Goal: Transaction & Acquisition: Purchase product/service

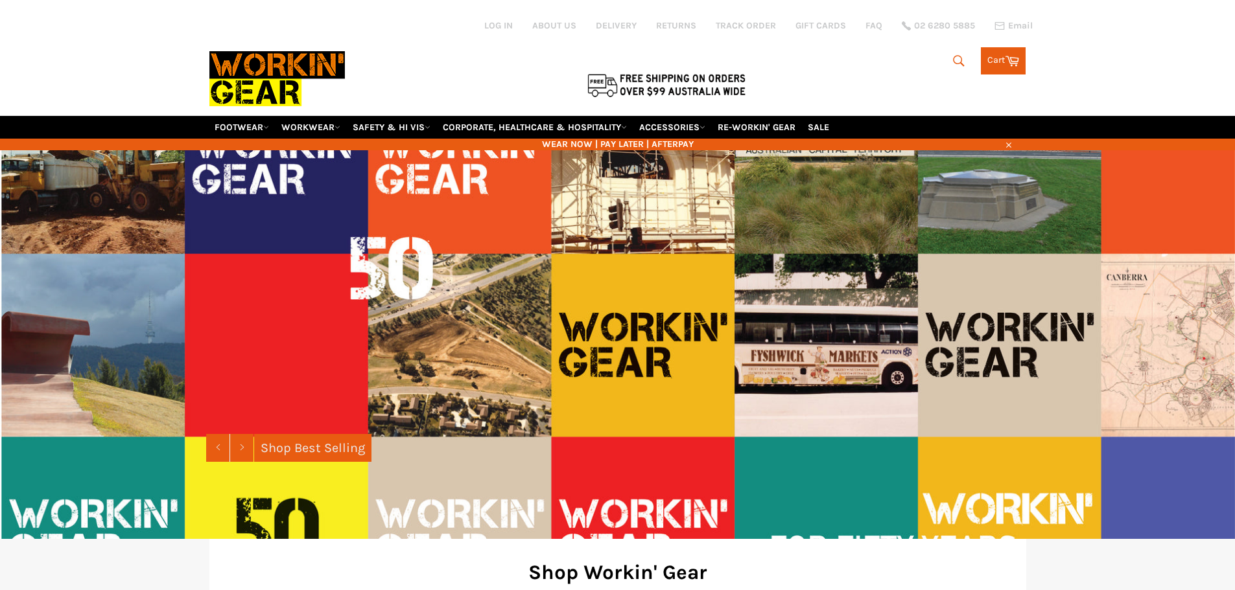
click at [322, 128] on link "WORKWEAR" at bounding box center [310, 127] width 69 height 23
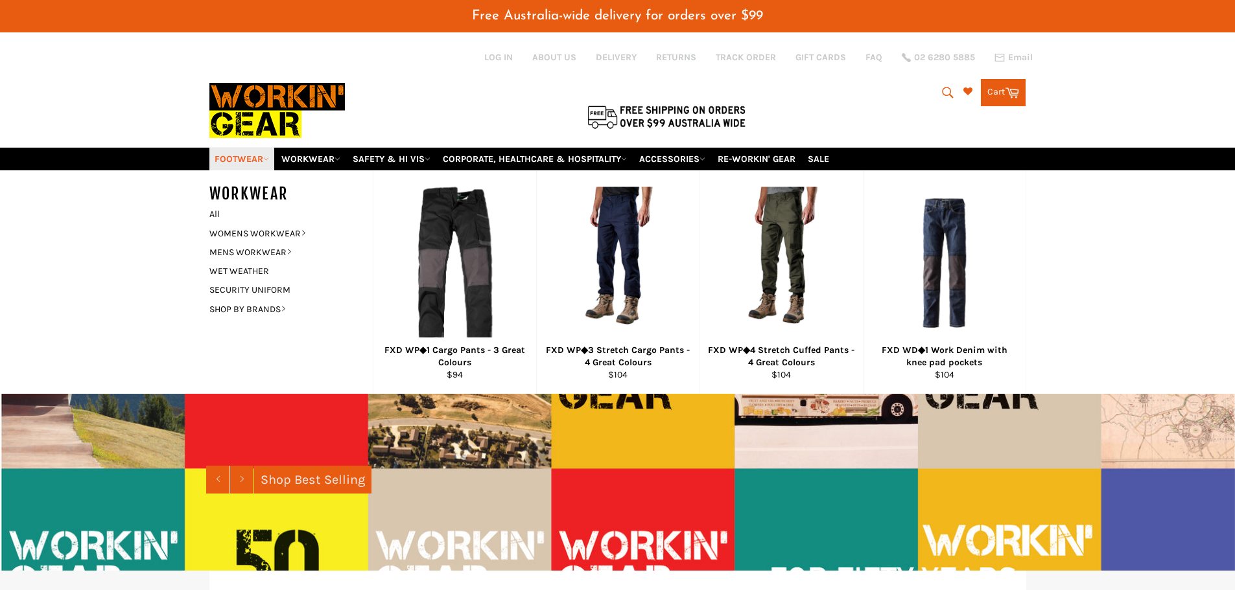
click at [229, 162] on link "FOOTWEAR" at bounding box center [241, 159] width 65 height 23
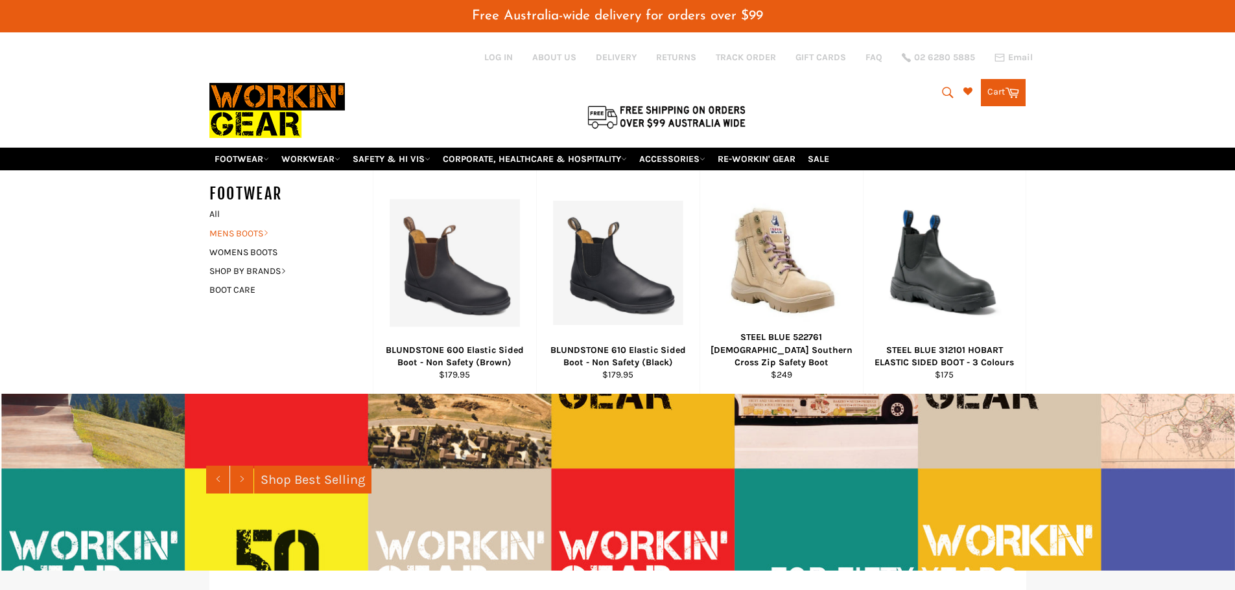
click at [243, 231] on link "MENS BOOTS" at bounding box center [281, 233] width 157 height 19
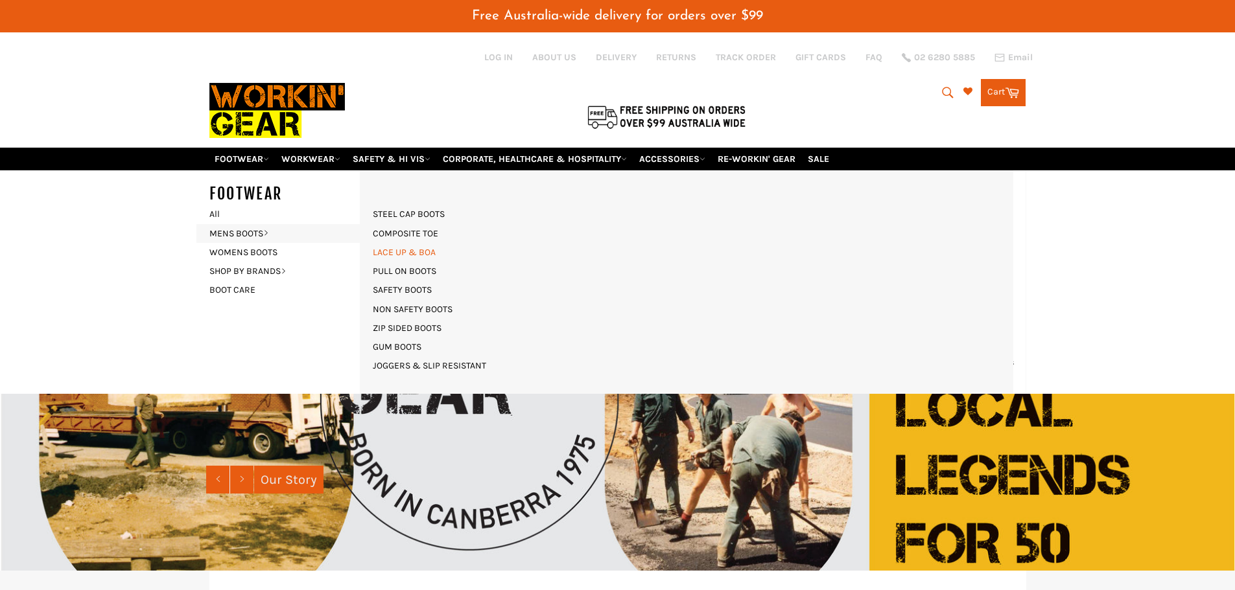
click at [413, 255] on link "LACE UP & BOA" at bounding box center [404, 252] width 76 height 19
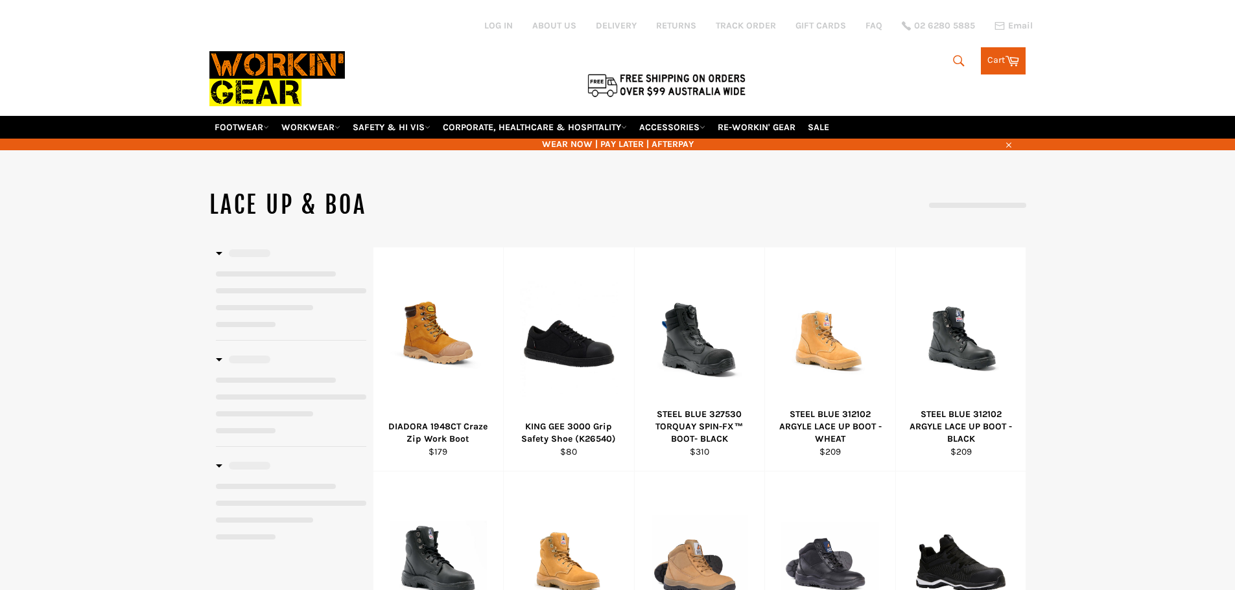
select select "******"
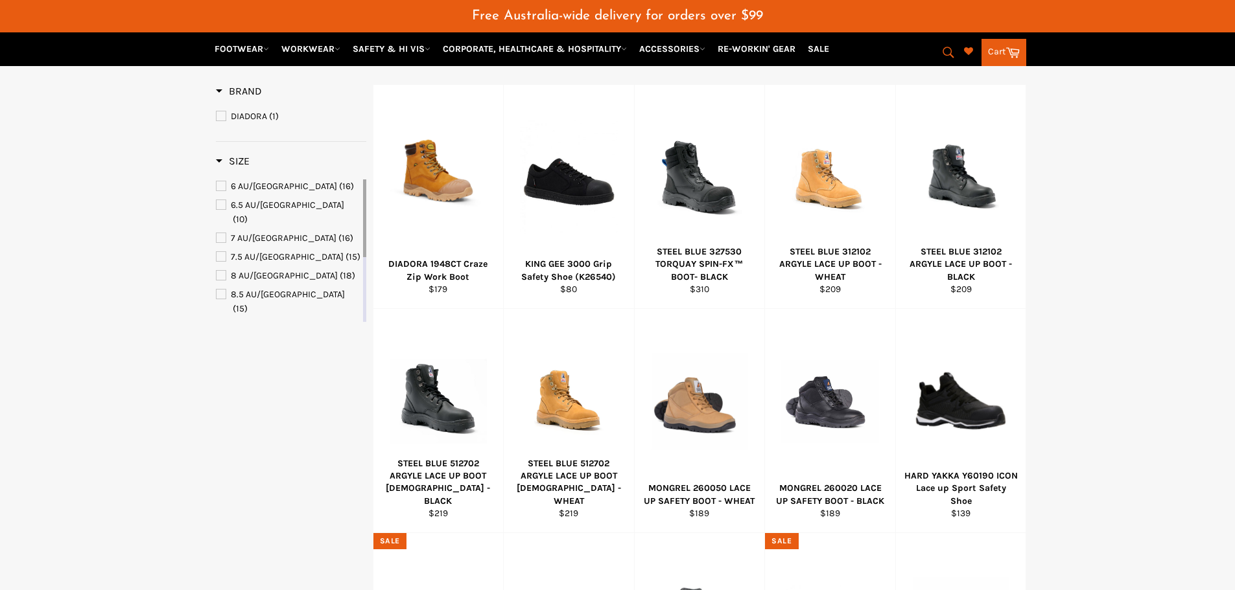
scroll to position [194, 0]
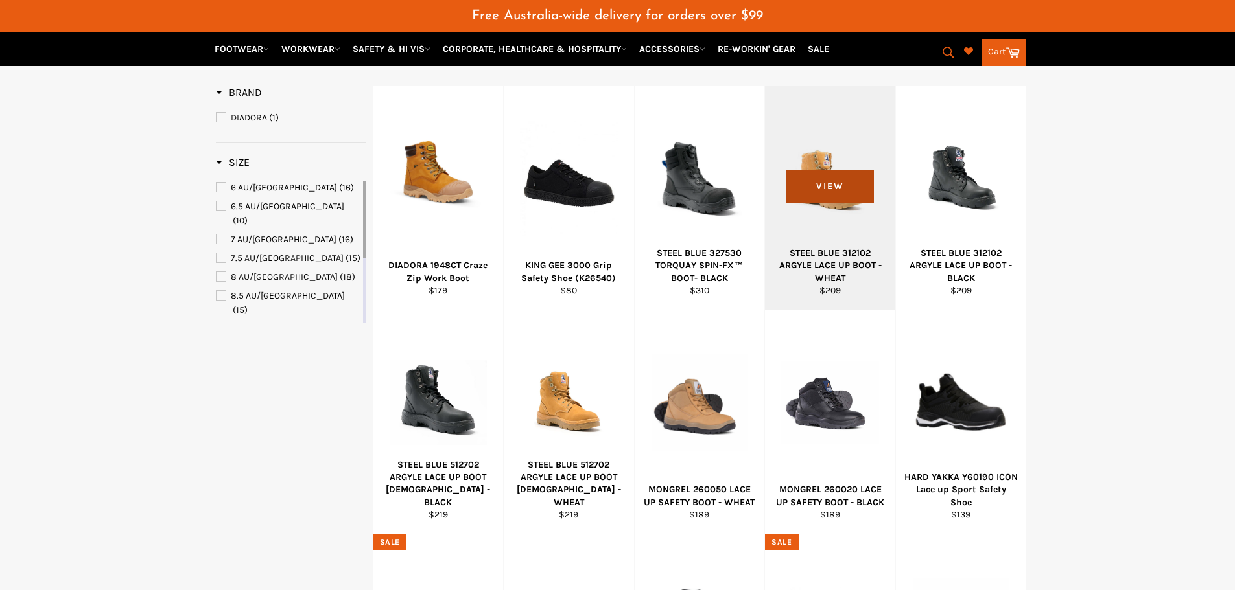
click at [813, 192] on span "View" at bounding box center [829, 186] width 87 height 33
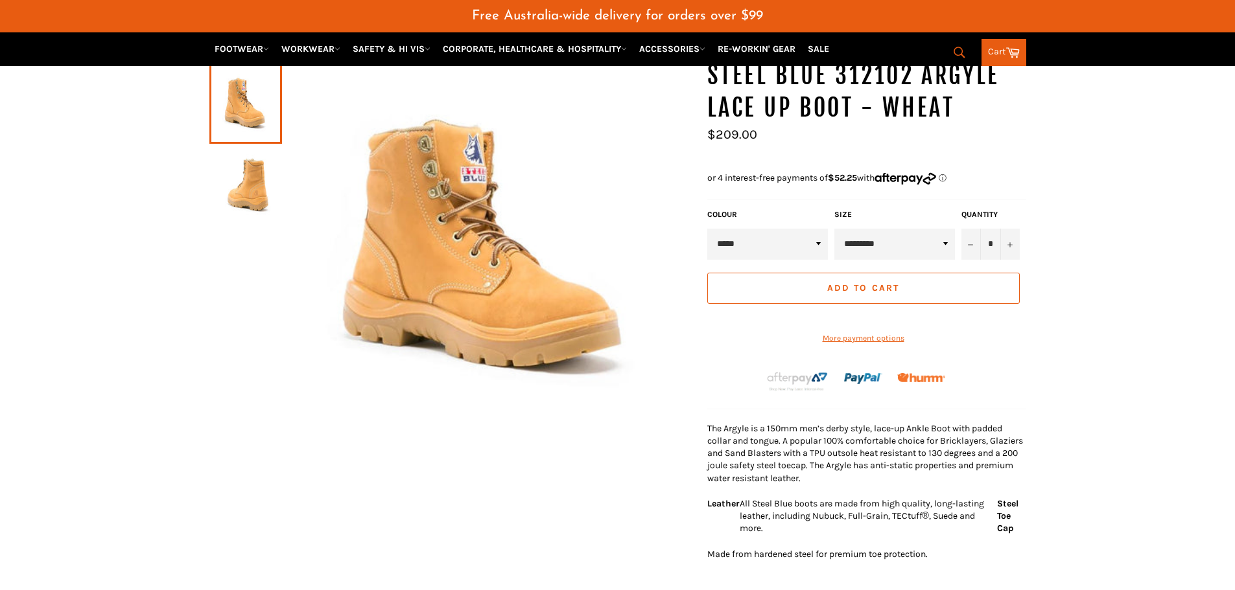
scroll to position [161, 0]
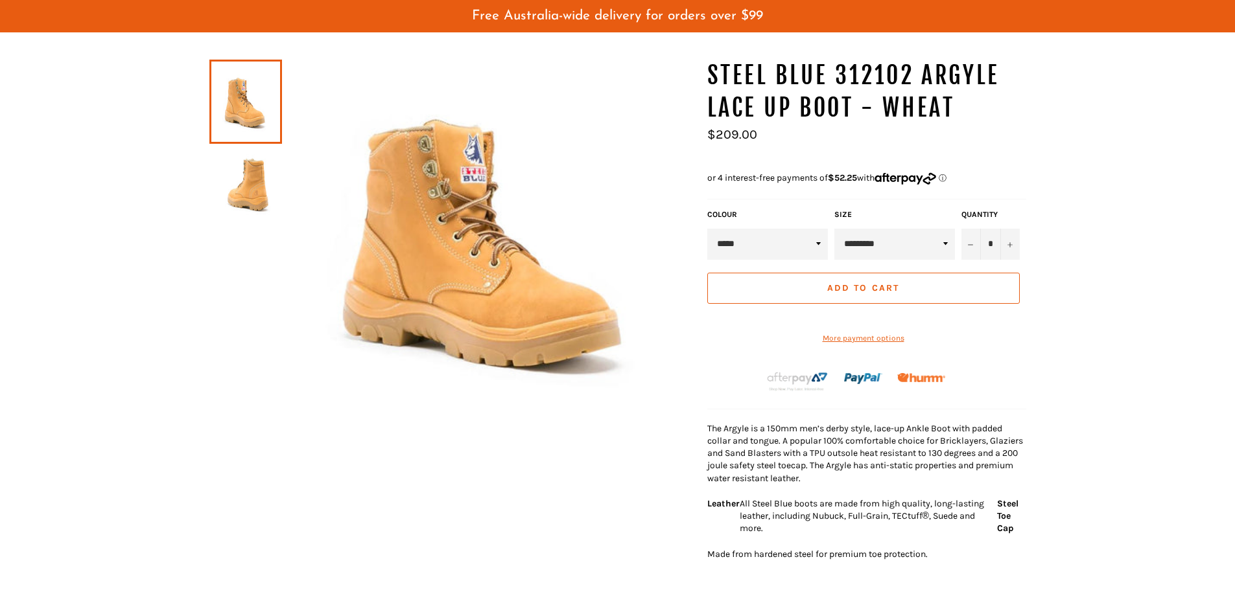
click at [233, 180] on img at bounding box center [246, 185] width 60 height 71
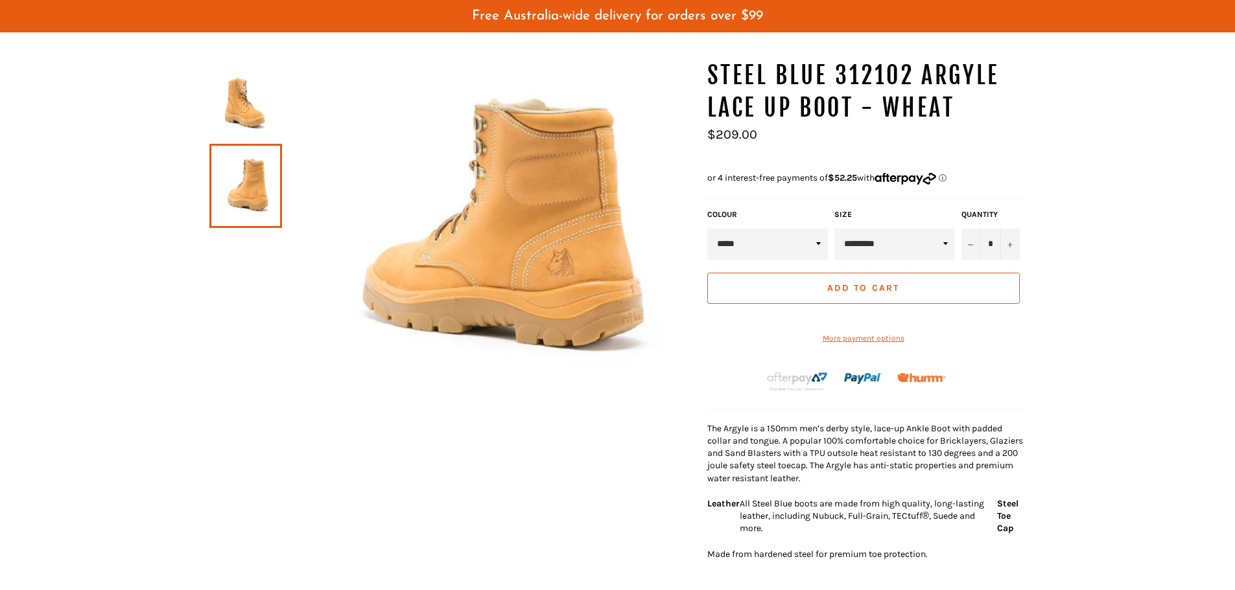
click at [229, 100] on img at bounding box center [246, 101] width 60 height 71
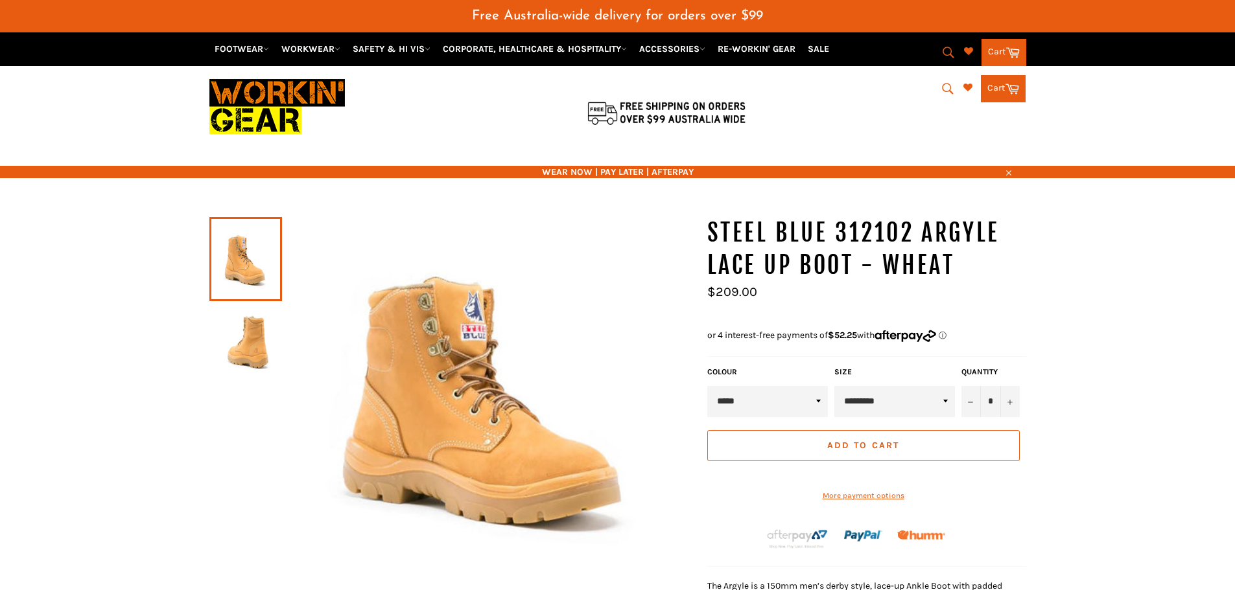
scroll to position [0, 0]
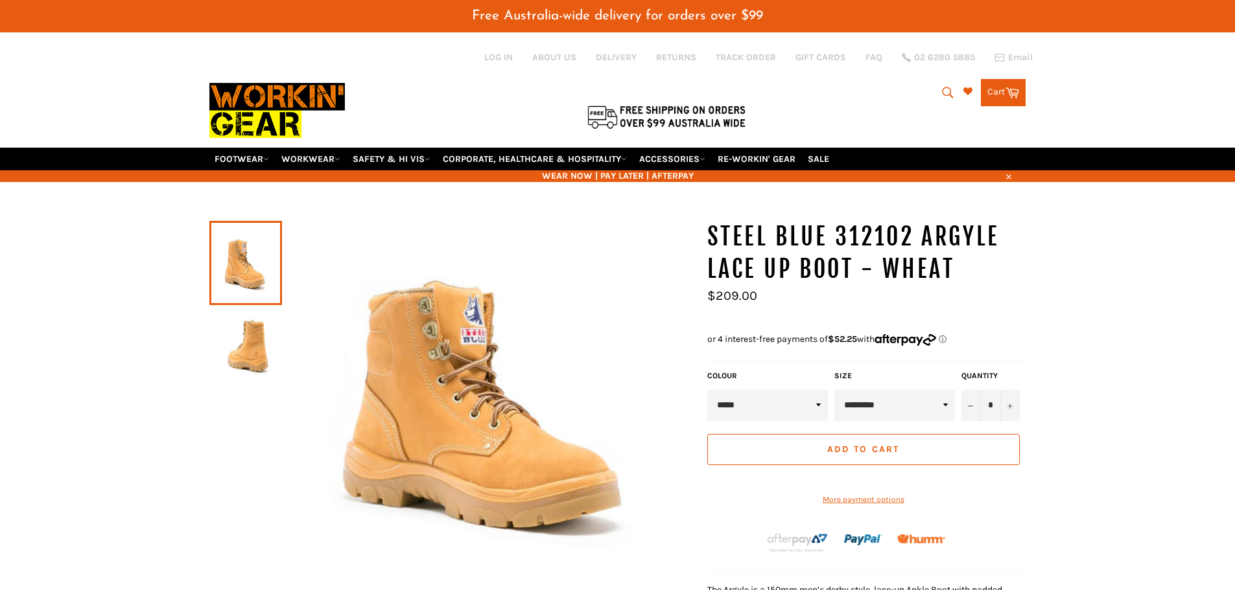
drag, startPoint x: 603, startPoint y: 185, endPoint x: 130, endPoint y: 232, distance: 474.8
drag, startPoint x: 40, startPoint y: 273, endPoint x: 122, endPoint y: 406, distance: 155.9
click at [254, 156] on link "FOOTWEAR" at bounding box center [241, 159] width 65 height 23
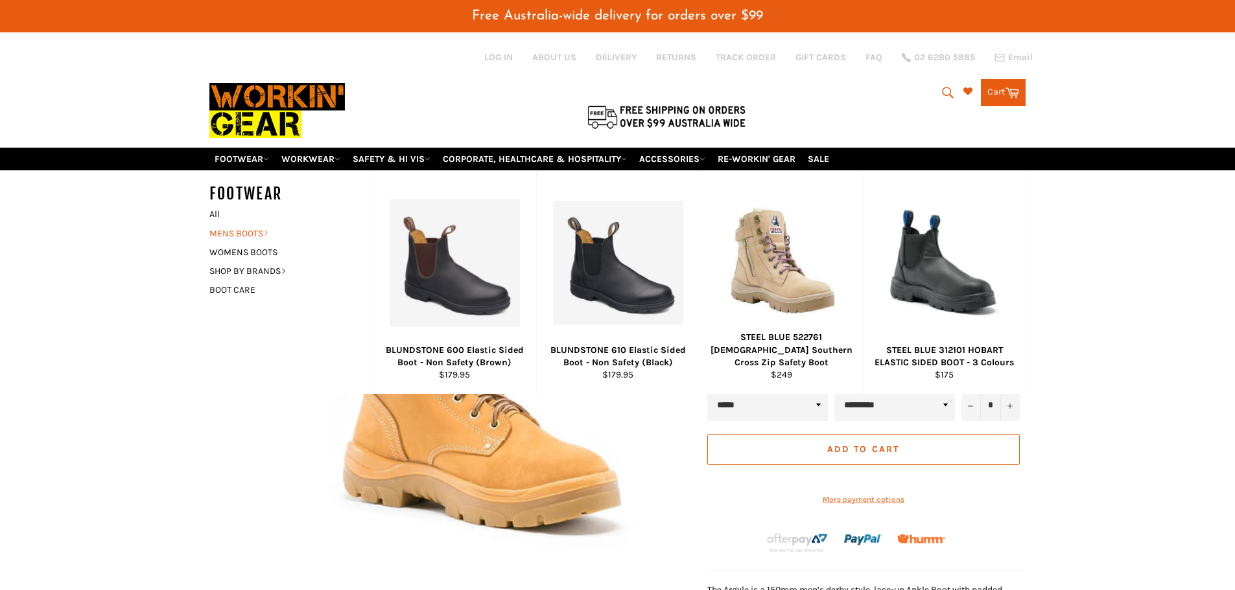
click at [235, 235] on link "MENS BOOTS" at bounding box center [281, 233] width 157 height 19
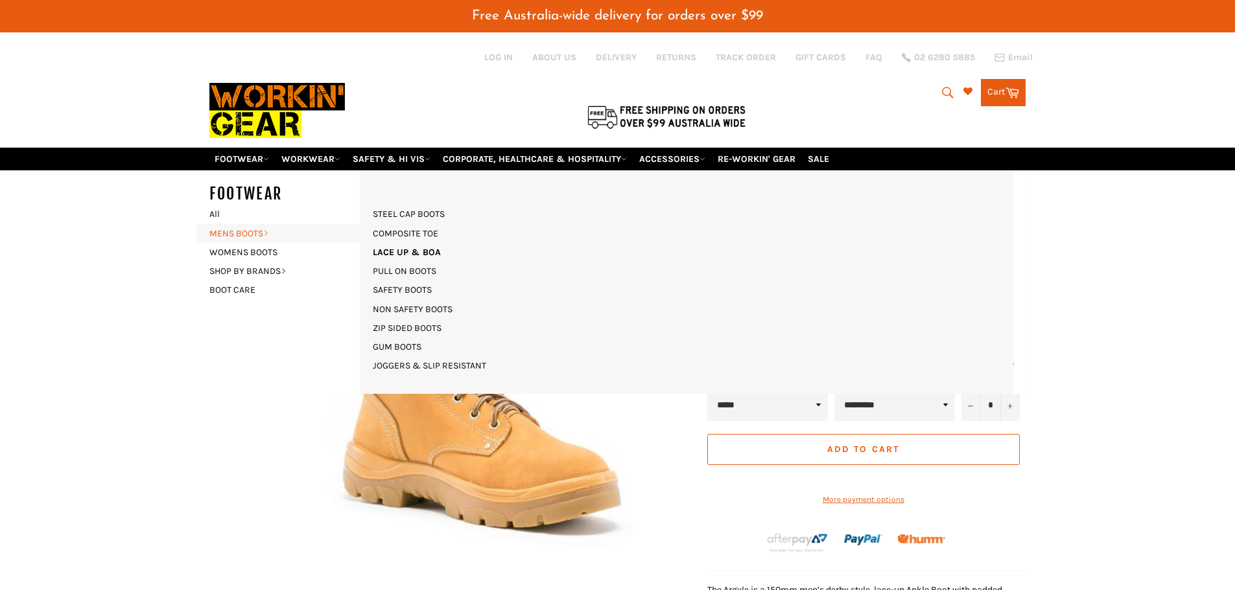
click at [255, 238] on link "MENS BOOTS" at bounding box center [281, 233] width 157 height 19
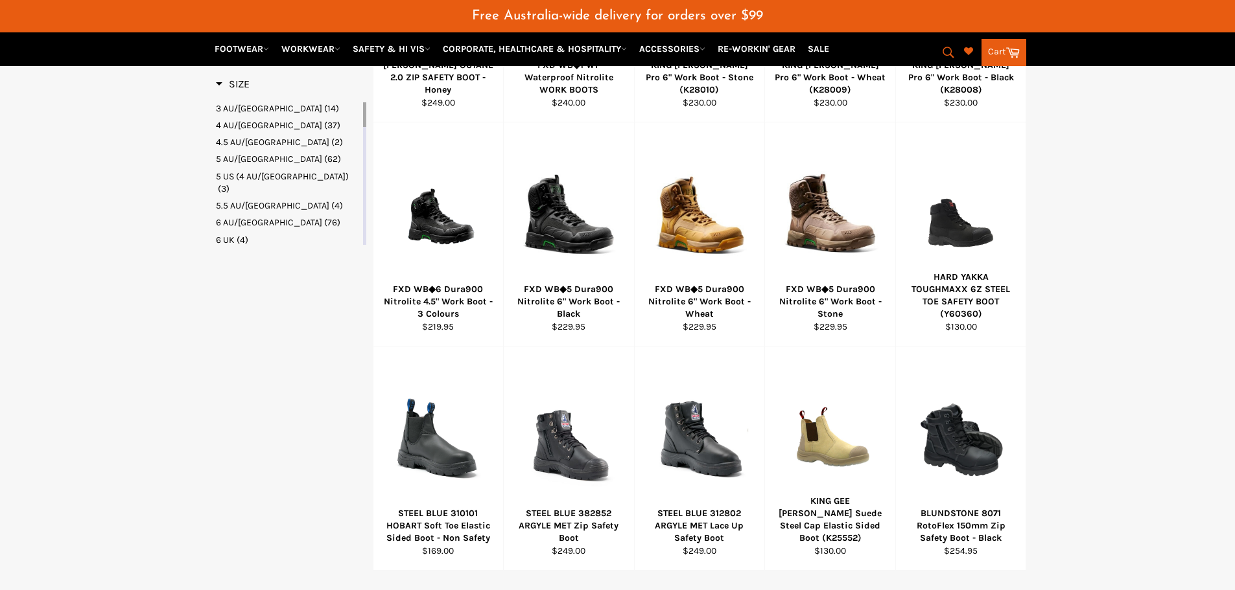
scroll to position [907, 0]
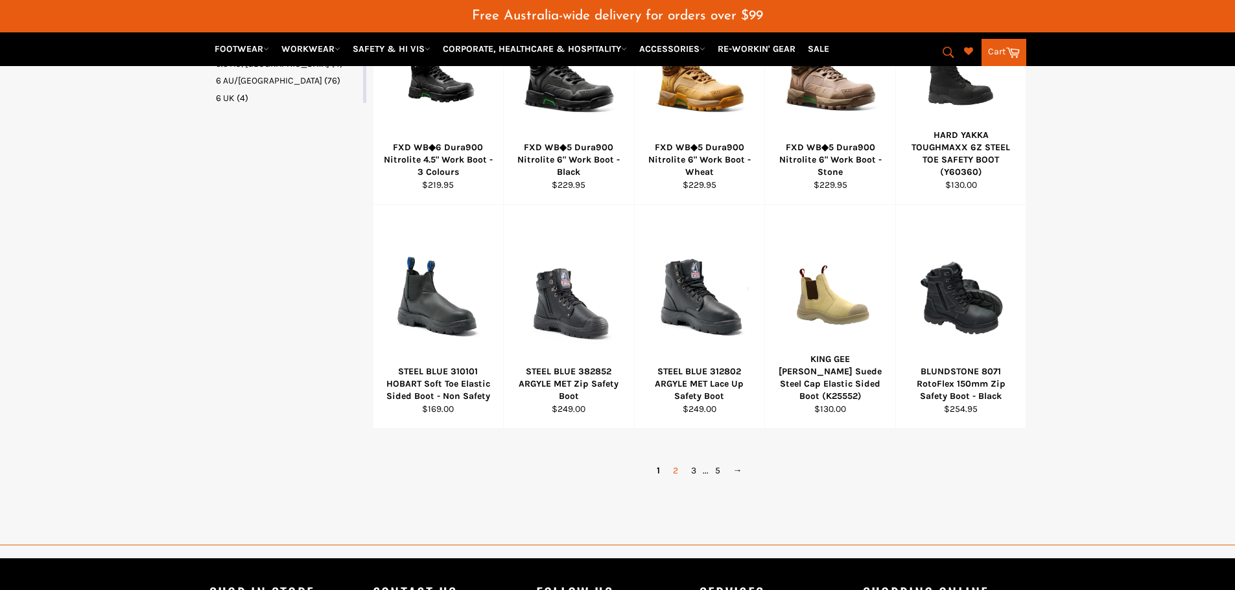
click at [669, 474] on link "2" at bounding box center [675, 470] width 18 height 19
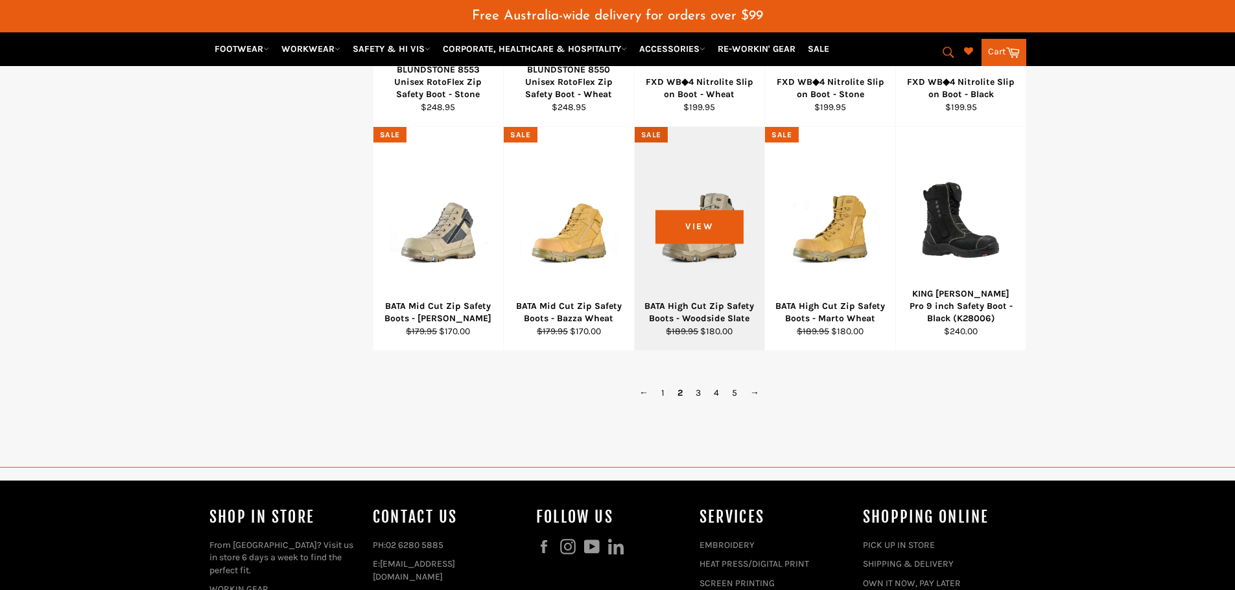
scroll to position [925, 0]
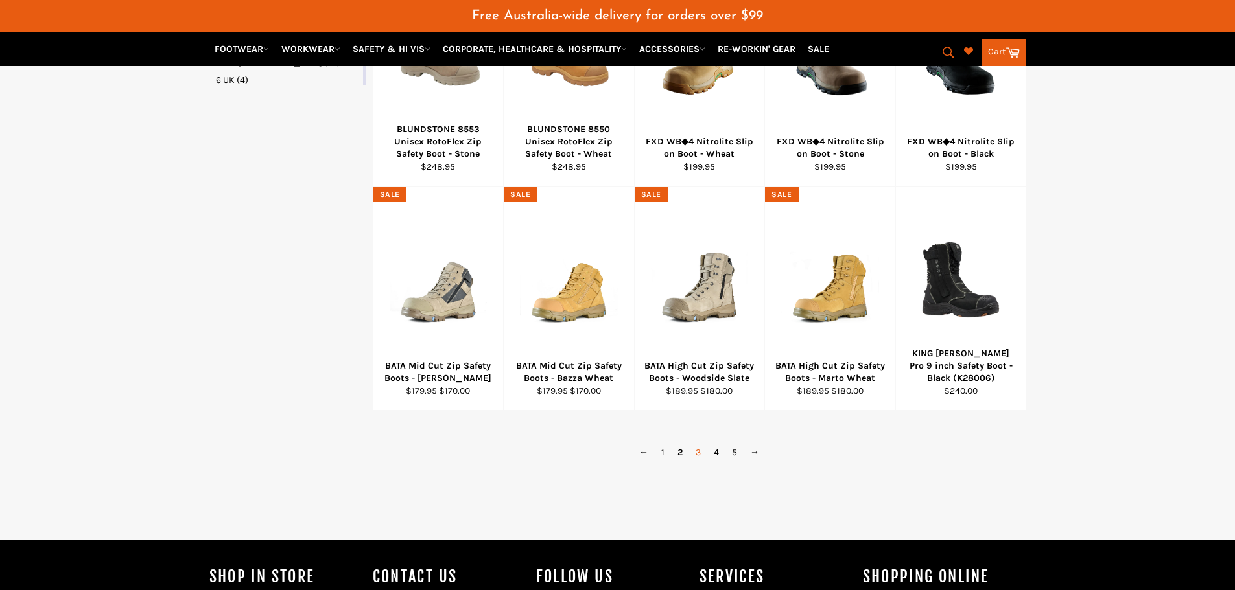
click at [695, 450] on link "3" at bounding box center [698, 452] width 18 height 19
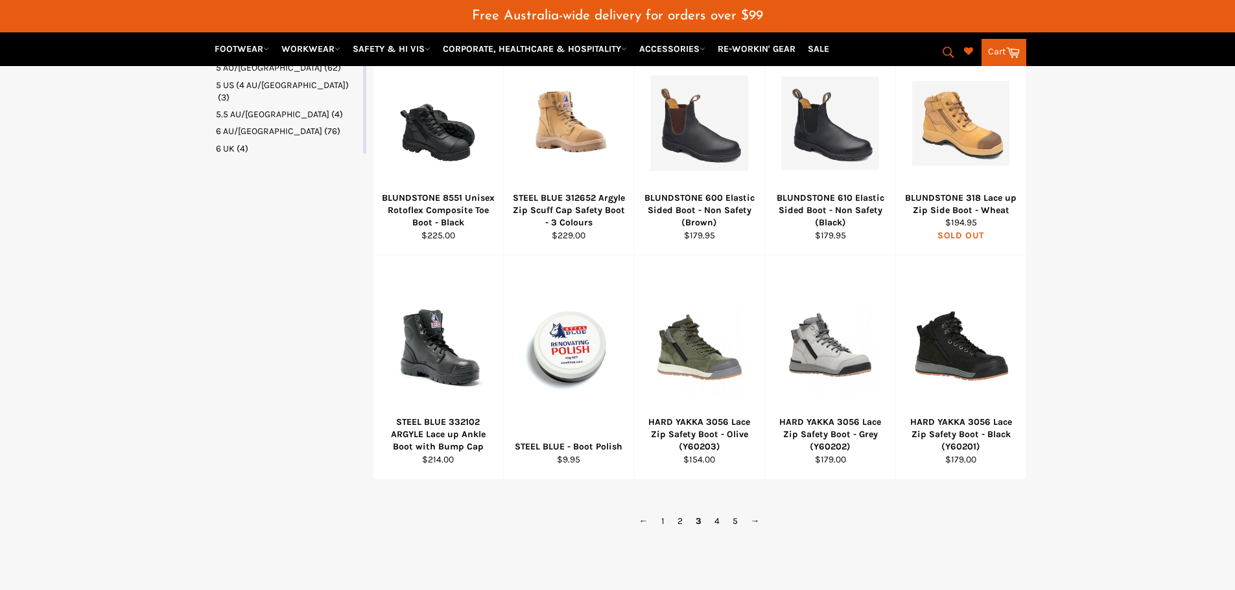
scroll to position [861, 0]
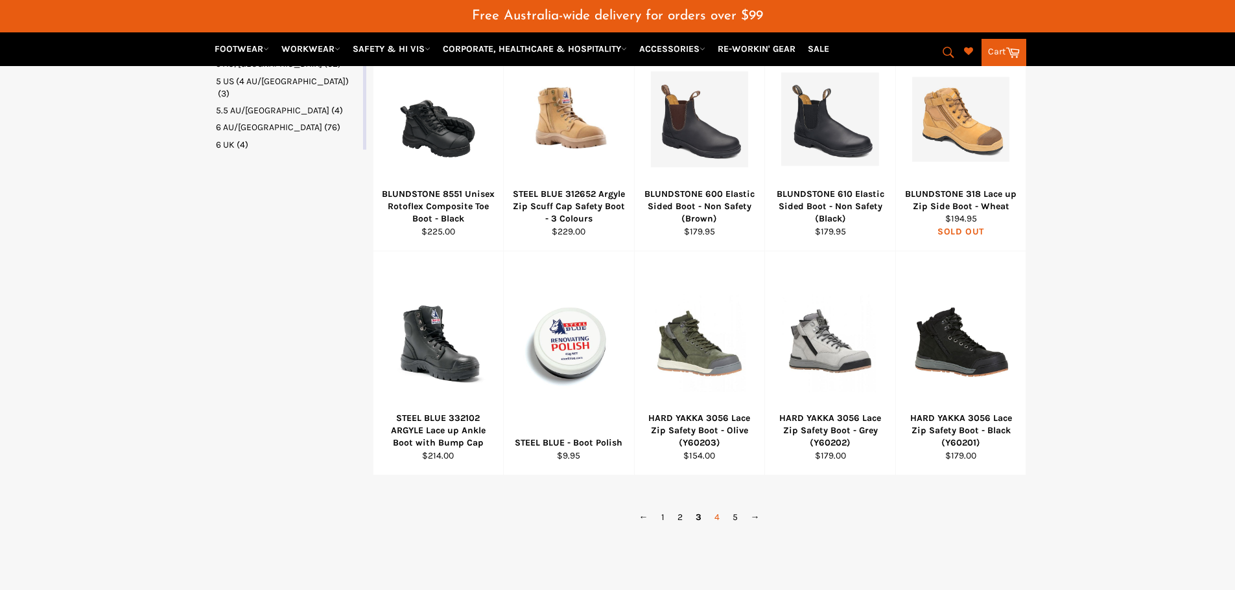
click at [716, 521] on link "4" at bounding box center [717, 517] width 18 height 19
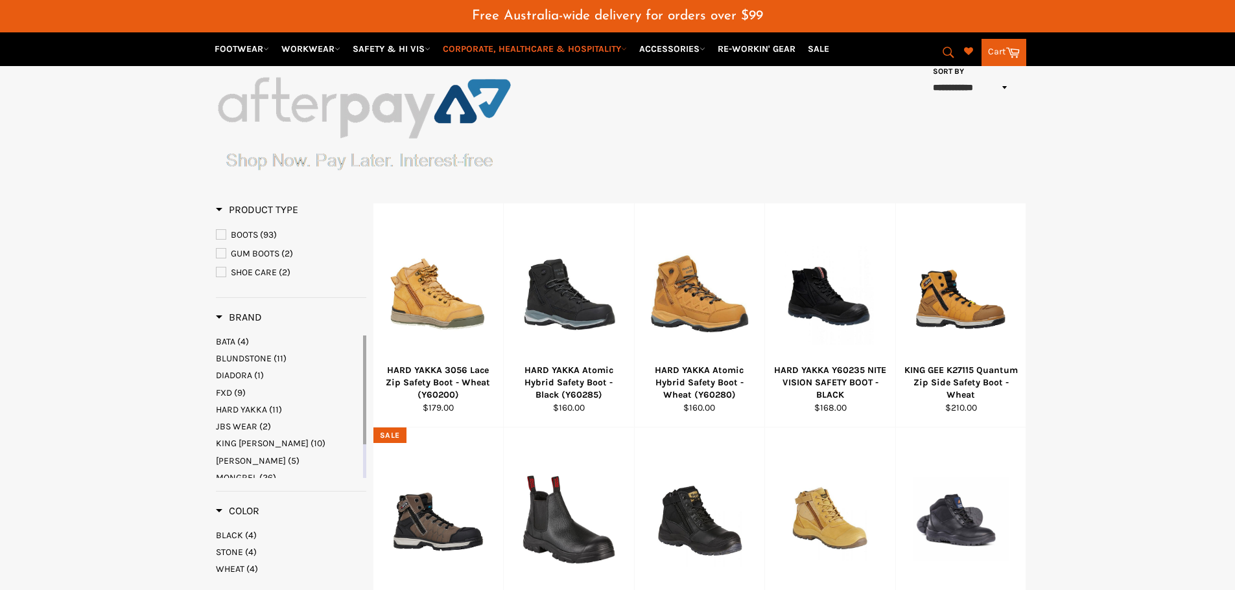
scroll to position [213, 0]
